Goal: Transaction & Acquisition: Book appointment/travel/reservation

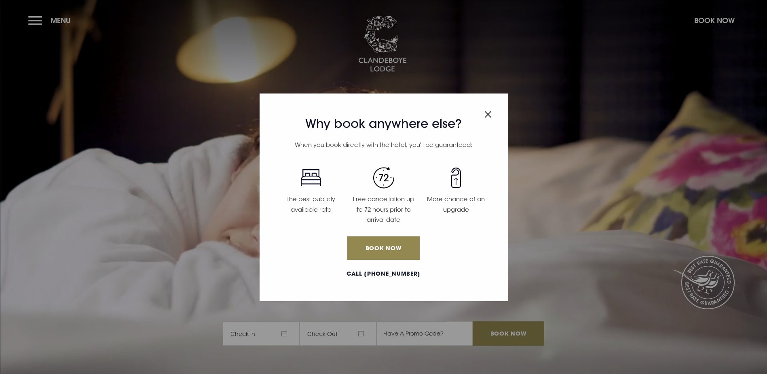
click at [491, 116] on img "Close modal" at bounding box center [488, 114] width 7 height 7
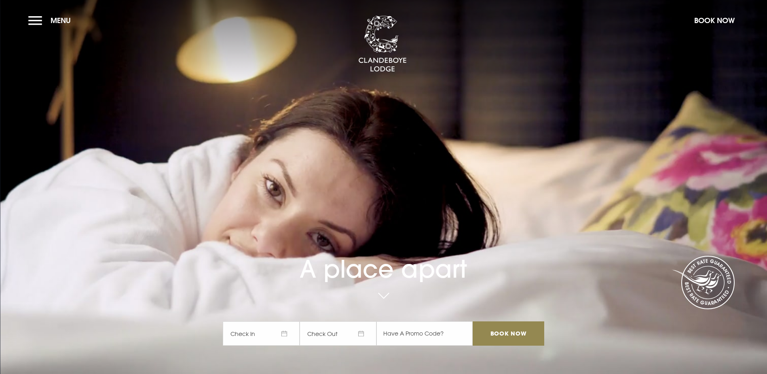
click at [267, 321] on span "Check In" at bounding box center [261, 333] width 77 height 24
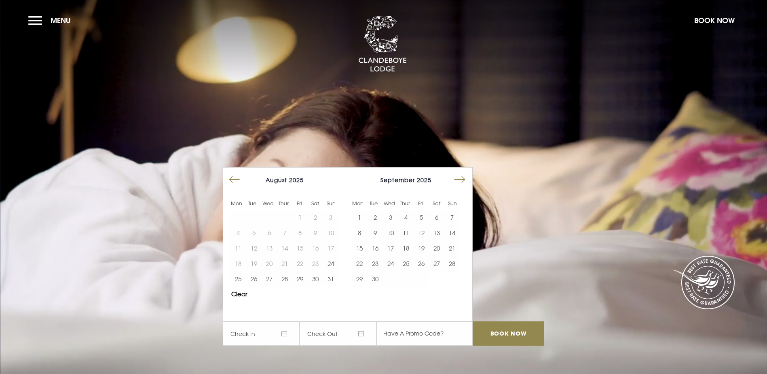
click at [463, 172] on button "Move forward to switch to the next month." at bounding box center [459, 179] width 15 height 15
click at [443, 209] on button "6" at bounding box center [436, 216] width 15 height 15
click at [455, 209] on button "7" at bounding box center [451, 216] width 15 height 15
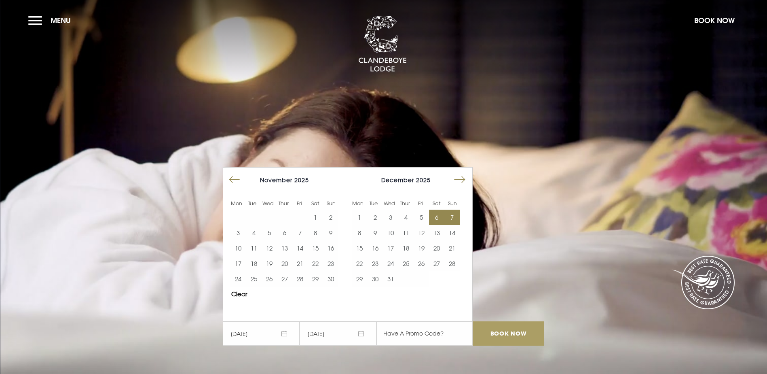
click at [514, 321] on input "Book Now" at bounding box center [508, 333] width 71 height 24
